Goal: Task Accomplishment & Management: Use online tool/utility

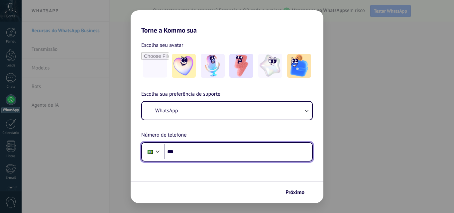
click at [225, 150] on input "***" at bounding box center [238, 151] width 148 height 15
click at [181, 150] on input "***" at bounding box center [238, 151] width 148 height 15
type input "**********"
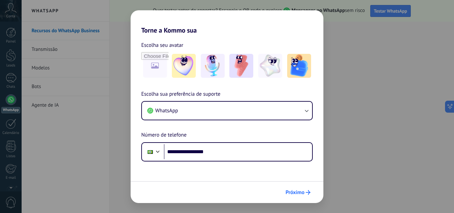
click at [309, 193] on icon "submit" at bounding box center [308, 192] width 5 height 5
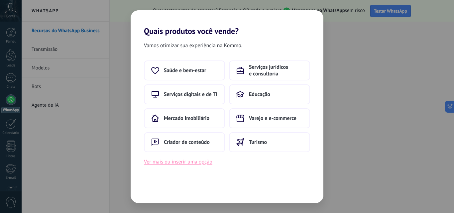
click at [195, 164] on button "Ver mais ou inserir uma opção" at bounding box center [178, 162] width 69 height 9
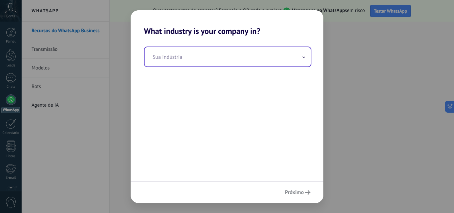
click at [184, 61] on input "text" at bounding box center [228, 56] width 166 height 19
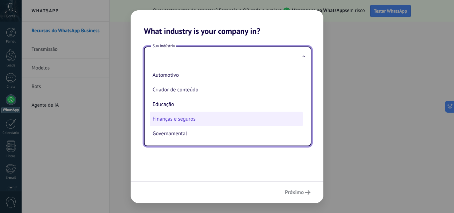
click at [180, 117] on li "Finanças e seguros" at bounding box center [226, 119] width 153 height 15
type input "**********"
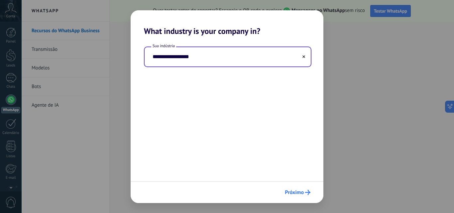
click at [295, 194] on span "Próximo" at bounding box center [294, 192] width 19 height 5
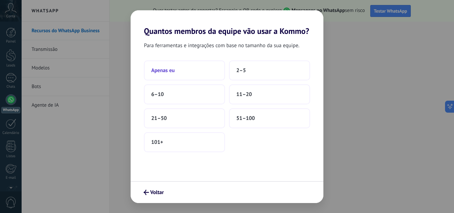
click at [188, 72] on button "Apenas eu" at bounding box center [184, 71] width 81 height 20
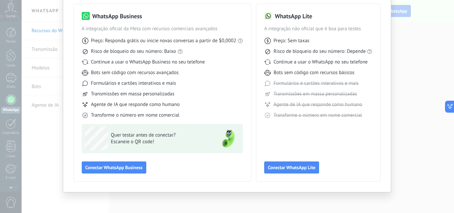
scroll to position [48, 0]
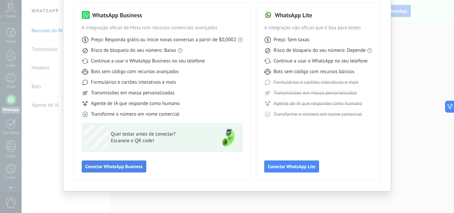
click at [132, 165] on span "Conectar WhatsApp Business" at bounding box center [113, 166] width 57 height 5
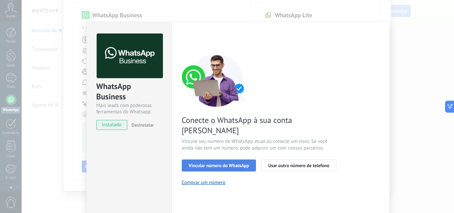
click at [244, 160] on button "Vincular número do WhatsApp" at bounding box center [219, 166] width 75 height 12
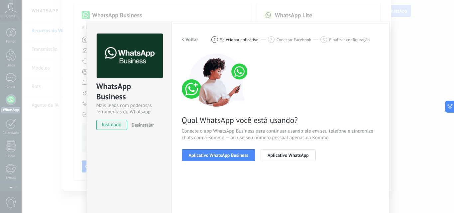
click at [244, 151] on button "Aplicativo WhatsApp Business" at bounding box center [219, 155] width 74 height 12
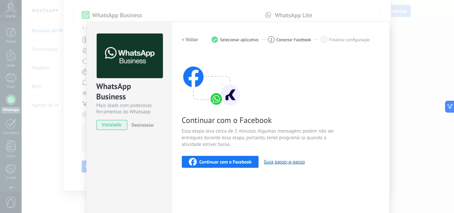
click at [226, 163] on span "Continuar com o Facebook" at bounding box center [226, 162] width 52 height 5
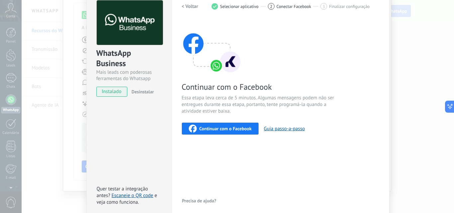
scroll to position [0, 0]
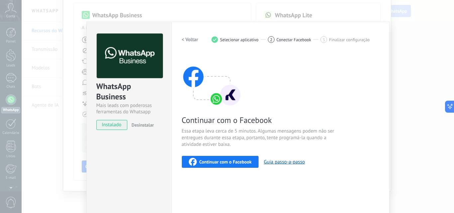
click at [189, 41] on h2 "< Voltar" at bounding box center [190, 40] width 17 height 6
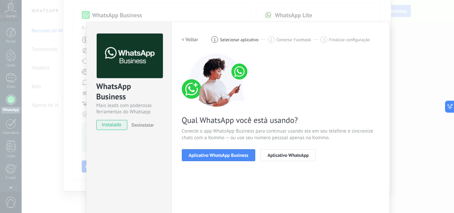
click at [189, 41] on h2 "< Voltar" at bounding box center [190, 40] width 17 height 6
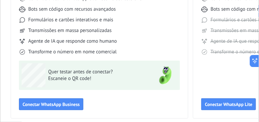
scroll to position [105, 0]
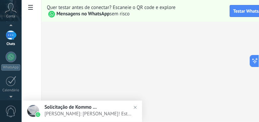
scroll to position [22, 0]
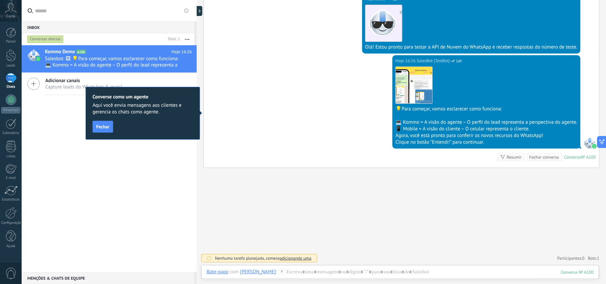
scroll to position [50, 0]
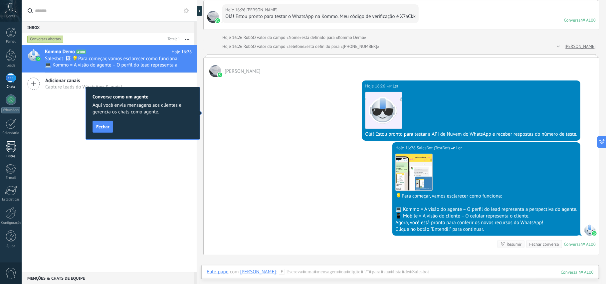
click at [8, 149] on div at bounding box center [11, 147] width 10 height 12
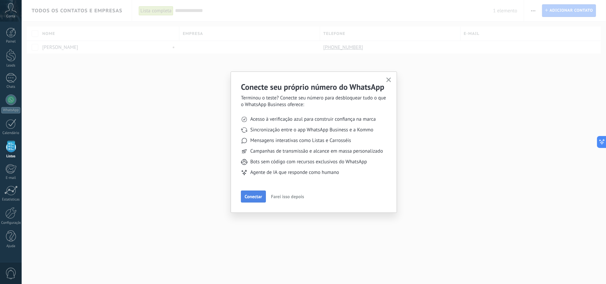
click at [261, 200] on button "Conectar" at bounding box center [253, 197] width 25 height 12
